Goal: Information Seeking & Learning: Learn about a topic

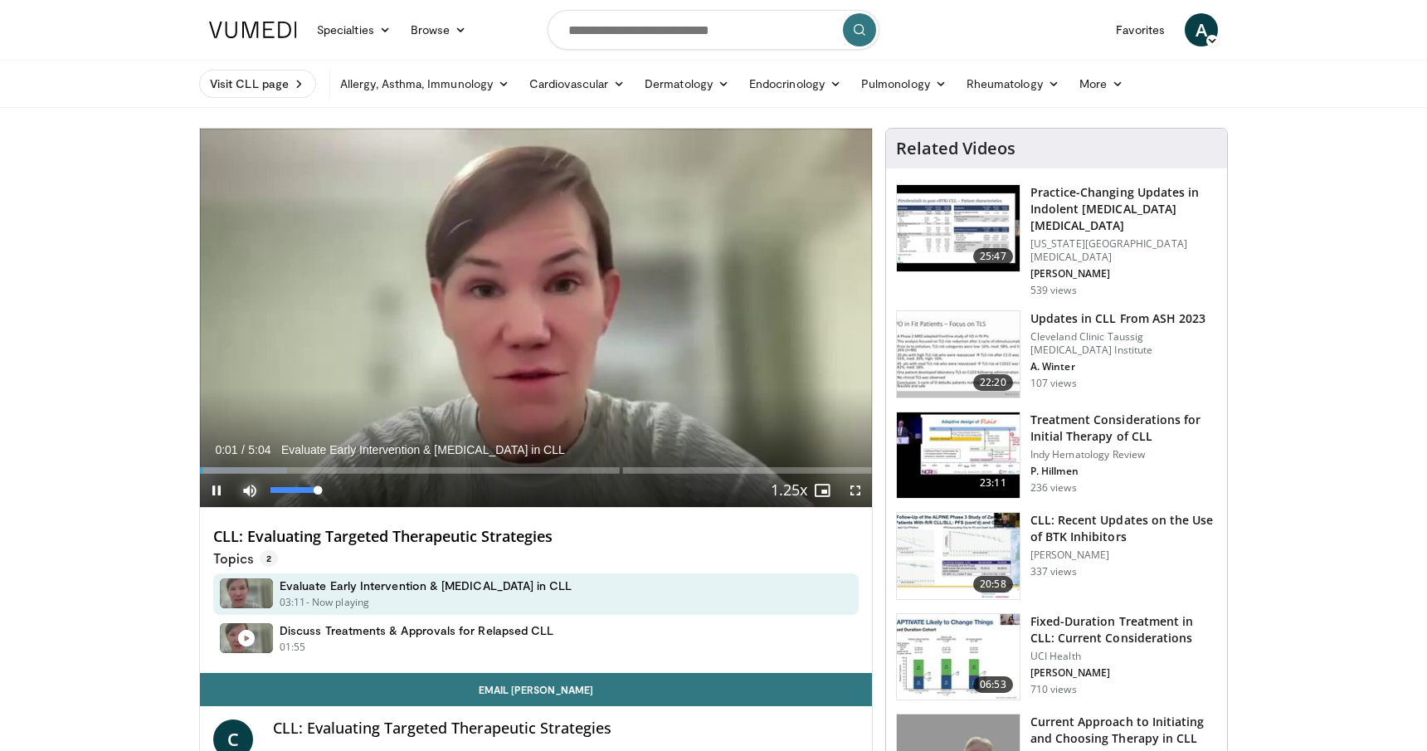
click at [245, 487] on span "Video Player" at bounding box center [249, 490] width 33 height 33
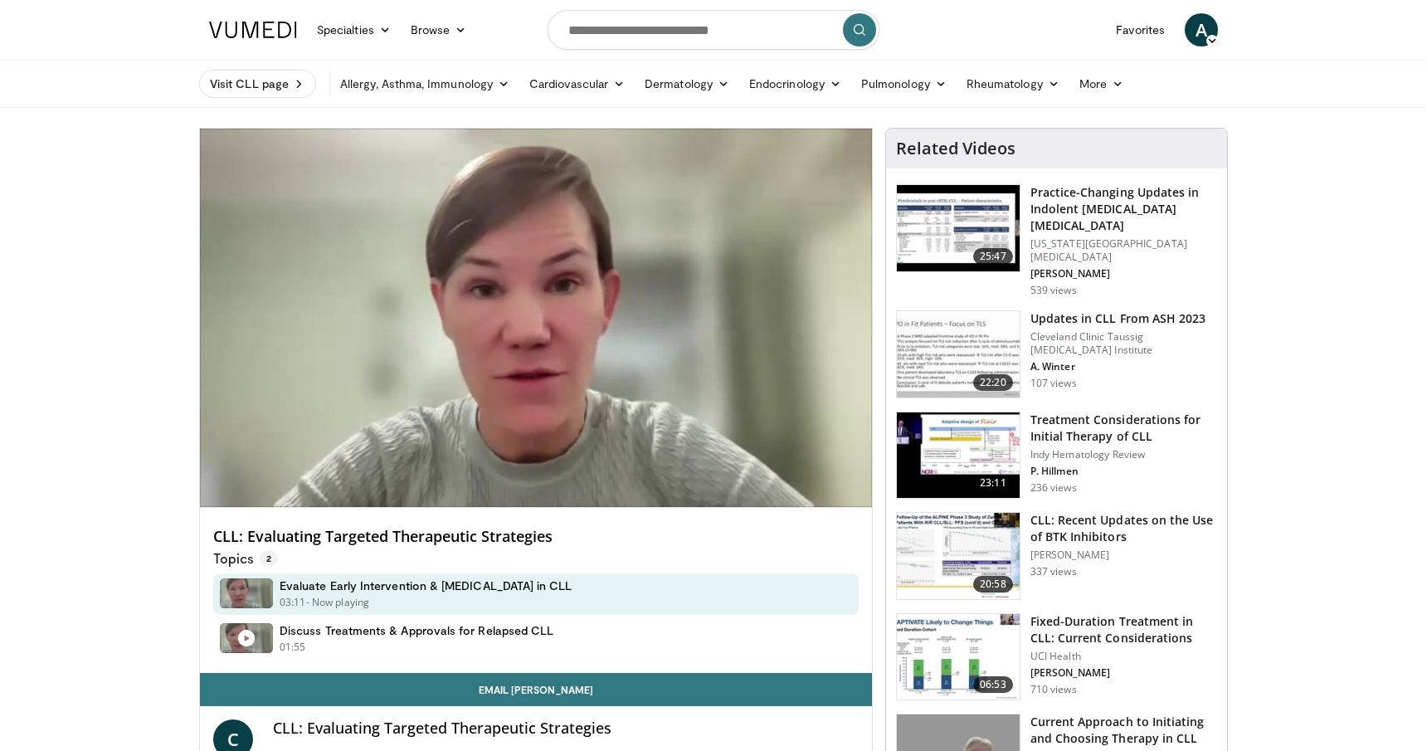
click at [245, 487] on div "10 seconds Tap to unmute" at bounding box center [536, 318] width 672 height 378
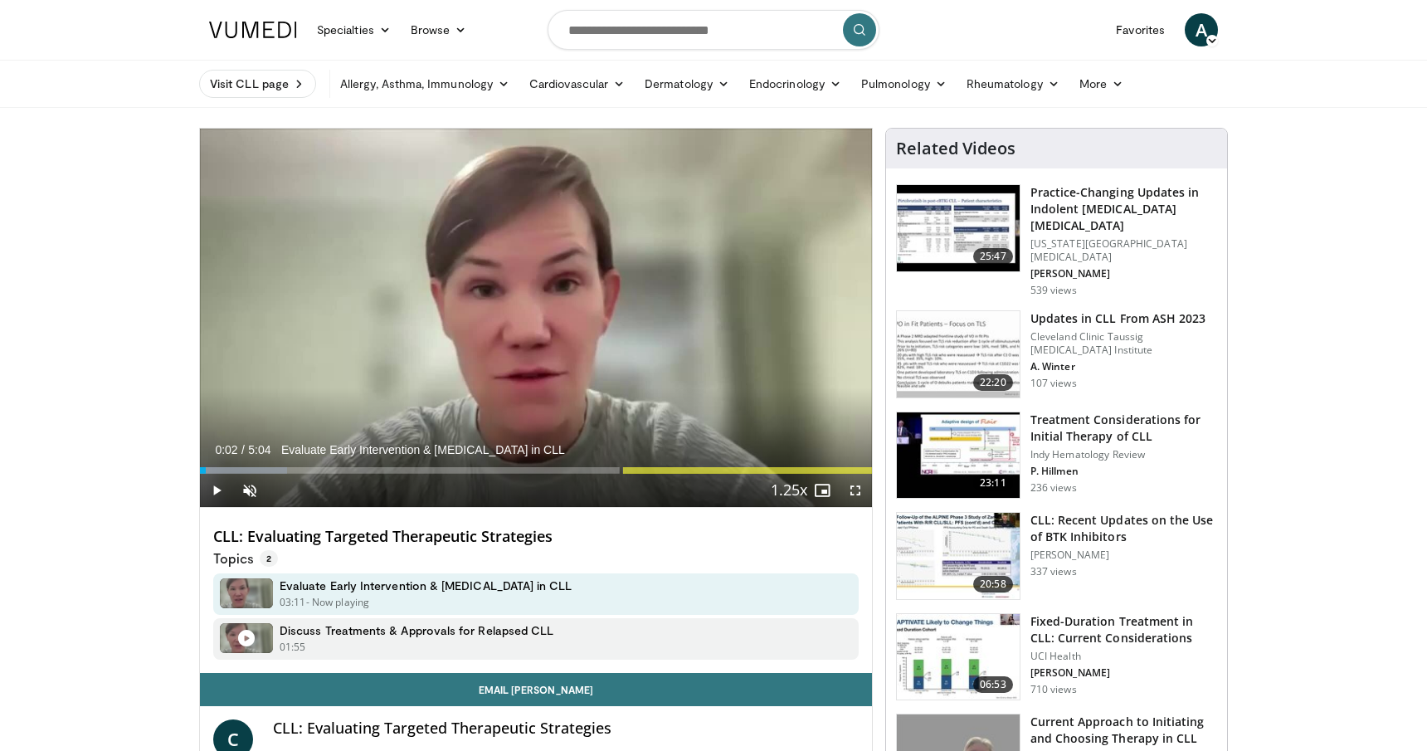
click at [259, 645] on figure at bounding box center [246, 638] width 53 height 30
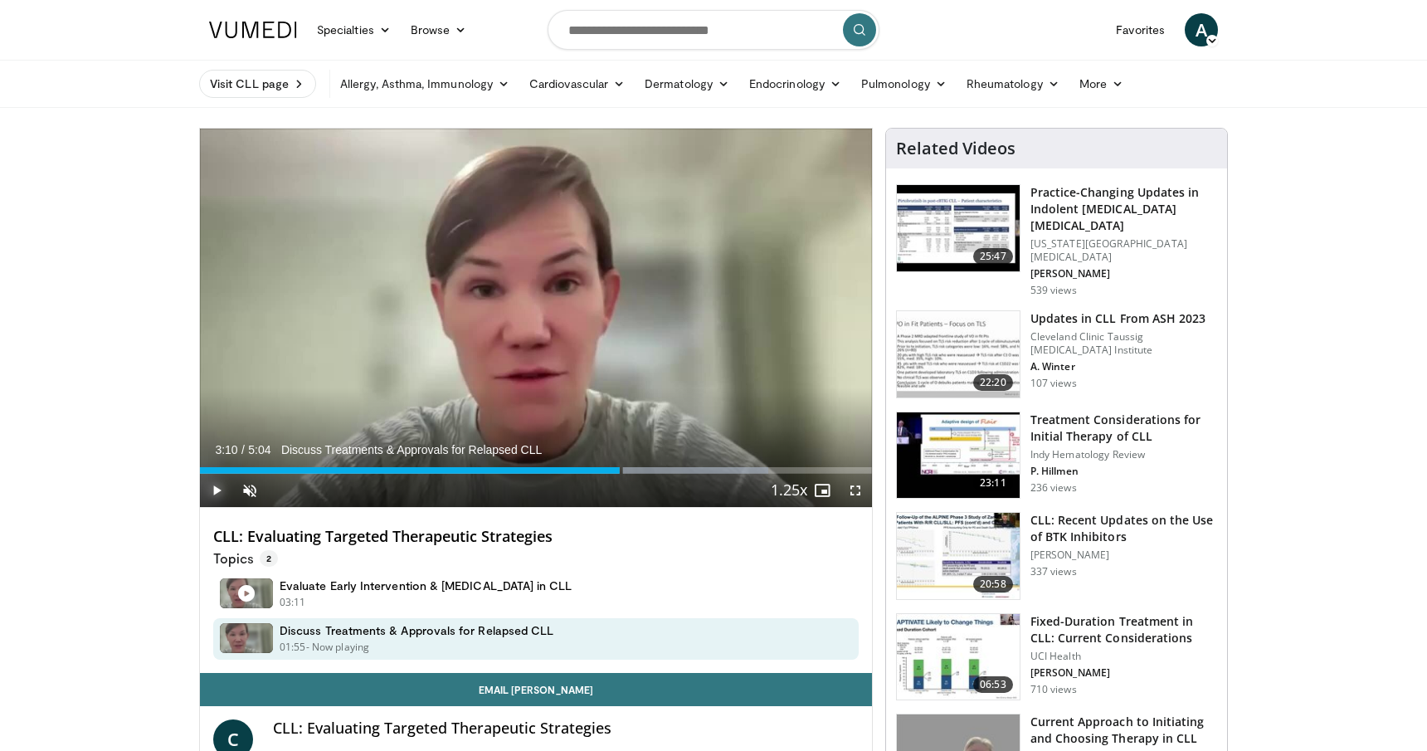
click at [216, 488] on span "Video Player" at bounding box center [216, 490] width 33 height 33
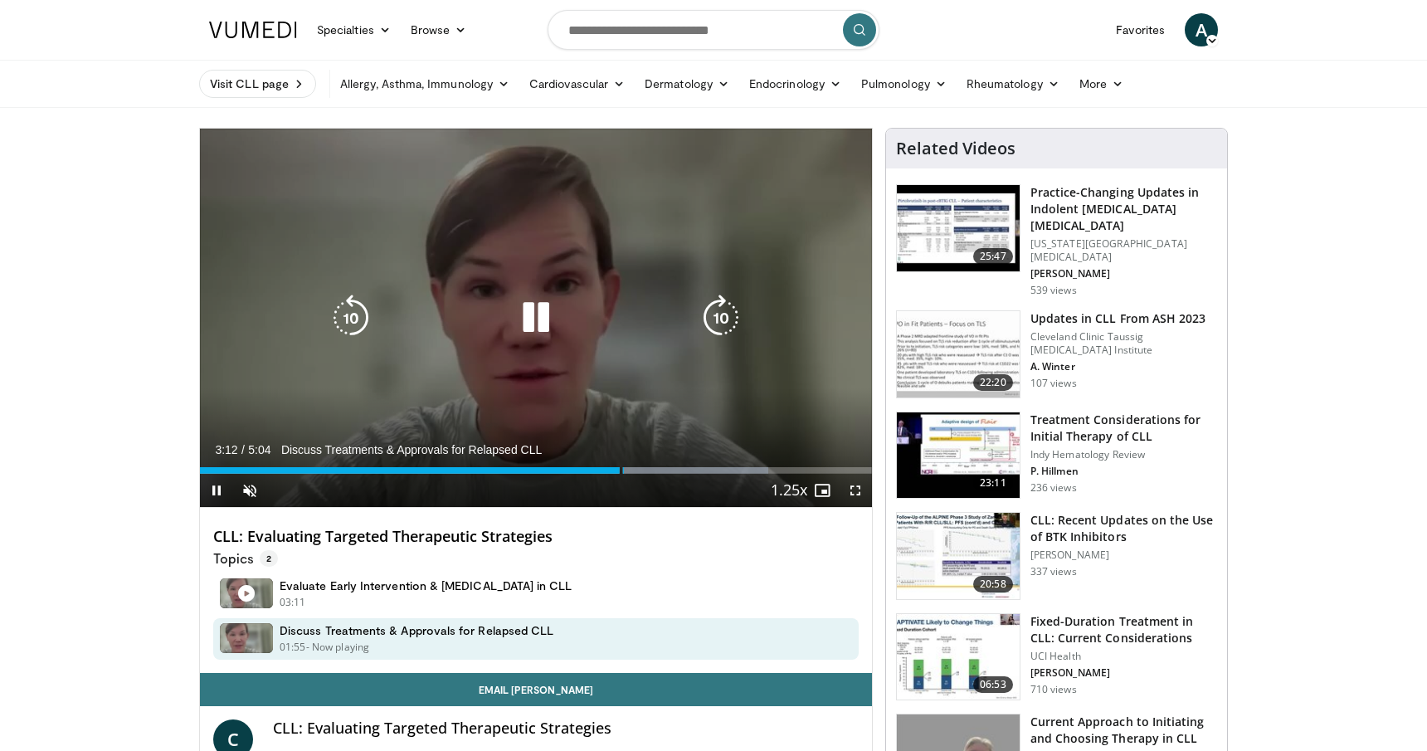
click at [702, 315] on icon "Video Player" at bounding box center [721, 317] width 46 height 46
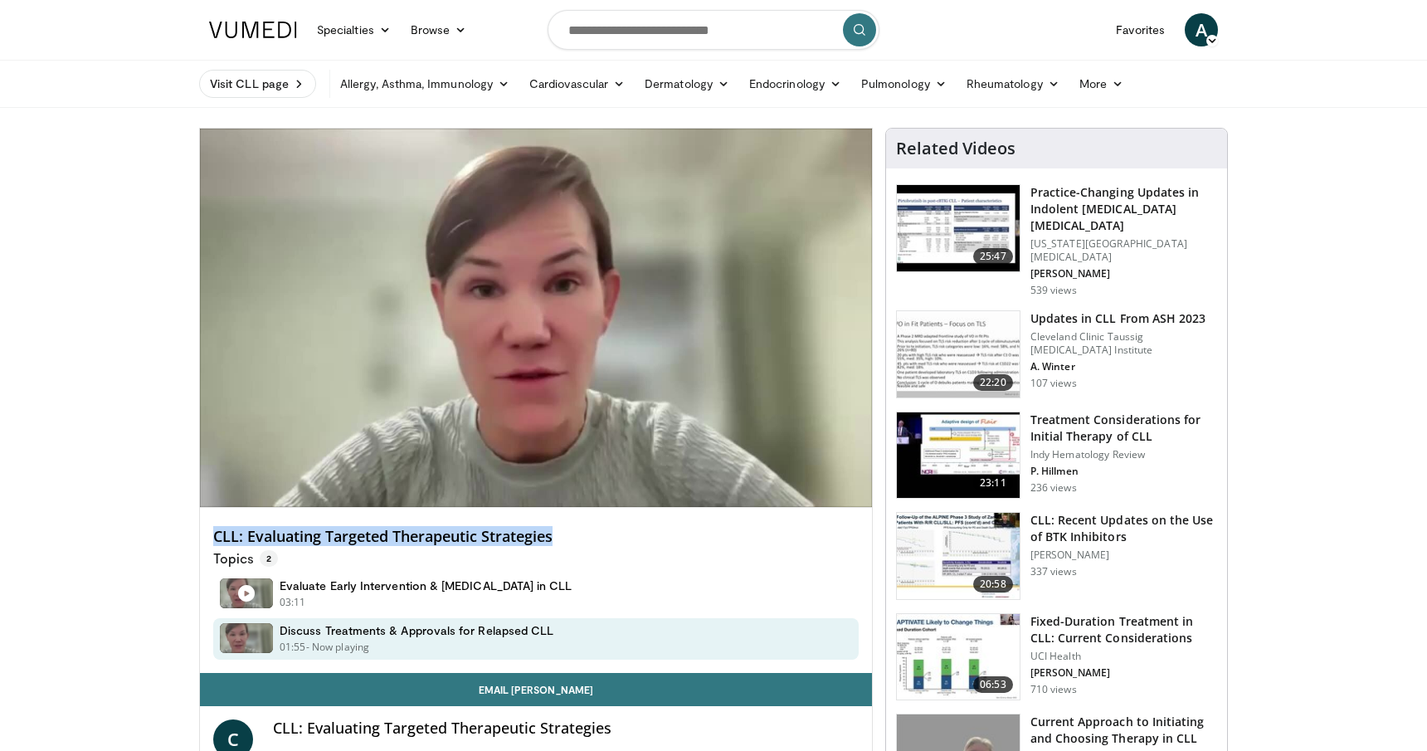
drag, startPoint x: 210, startPoint y: 533, endPoint x: 572, endPoint y: 542, distance: 362.6
click at [572, 542] on div "CLL: Evaluating Targeted Therapeutic Strategies Topics 2 Evaluate Early Interve…" at bounding box center [536, 591] width 672 height 166
copy h4 "CLL: Evaluating Targeted Therapeutic Strategies"
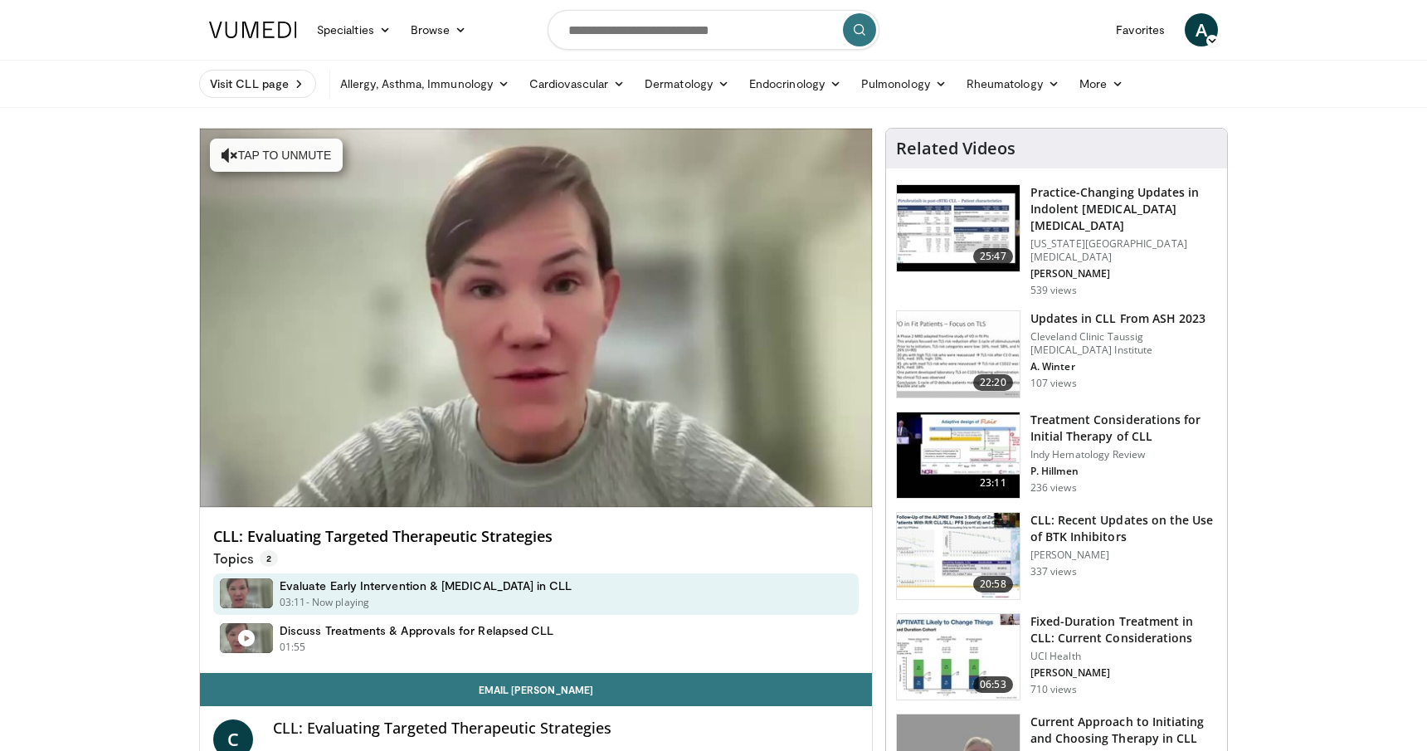
click at [212, 534] on div "CLL: Evaluating Targeted Therapeutic Strategies Topics 2 Evaluate Early Interve…" at bounding box center [536, 591] width 672 height 166
drag, startPoint x: 211, startPoint y: 535, endPoint x: 562, endPoint y: 539, distance: 350.9
click at [562, 539] on div "CLL: Evaluating Targeted Therapeutic Strategies Topics 2 Evaluate Early Interve…" at bounding box center [536, 591] width 672 height 166
copy div "CLL: Evaluating Targeted Therapeutic Strategies"
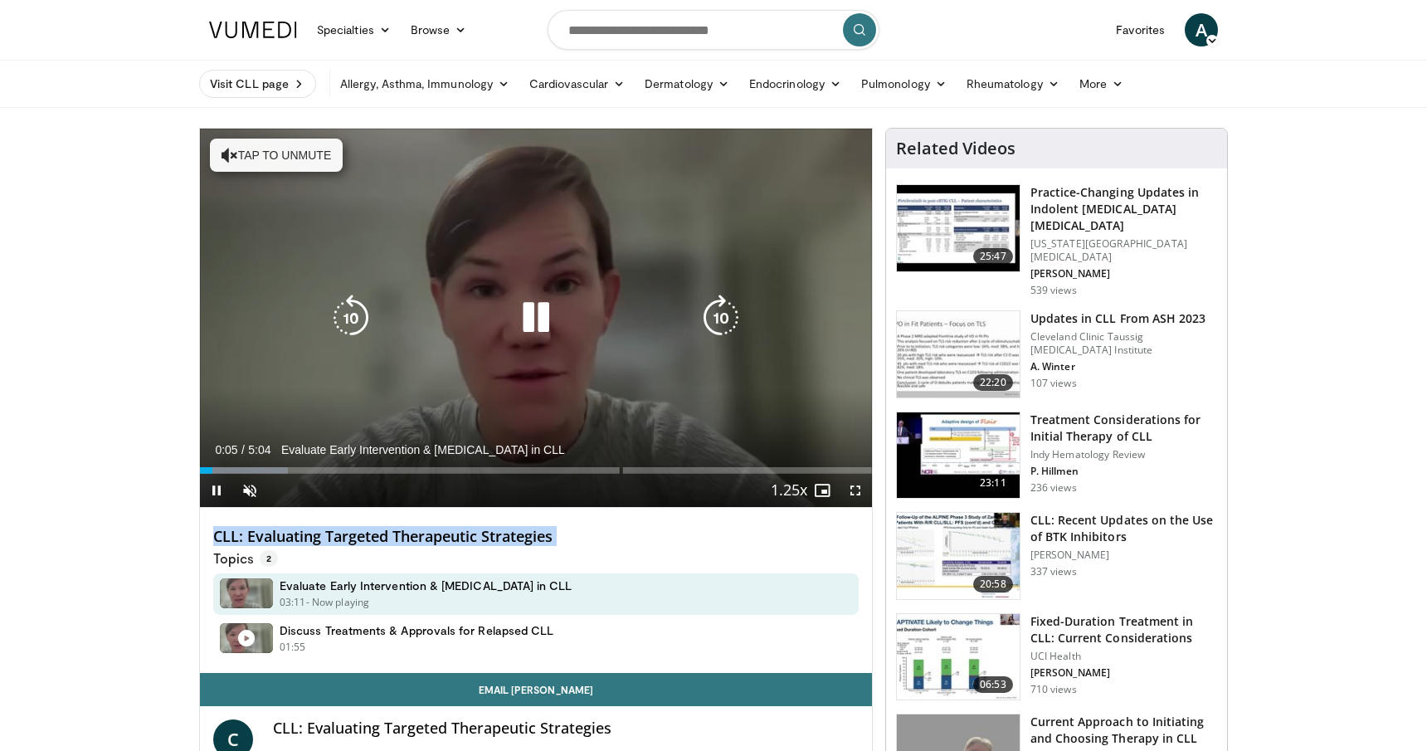
click at [549, 309] on icon "Video Player" at bounding box center [536, 317] width 46 height 46
